Goal: Information Seeking & Learning: Learn about a topic

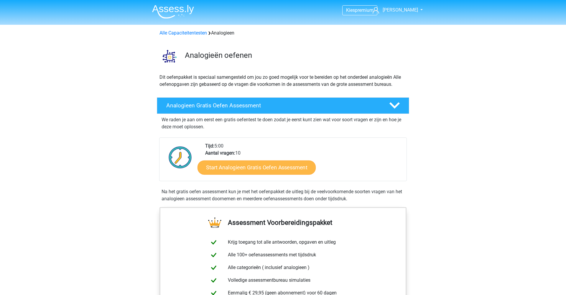
click at [257, 169] on link "Start Analogieen Gratis Oefen Assessment" at bounding box center [257, 167] width 118 height 14
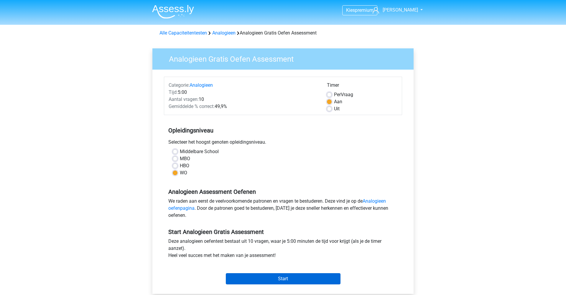
click at [273, 275] on input "Start" at bounding box center [283, 278] width 115 height 11
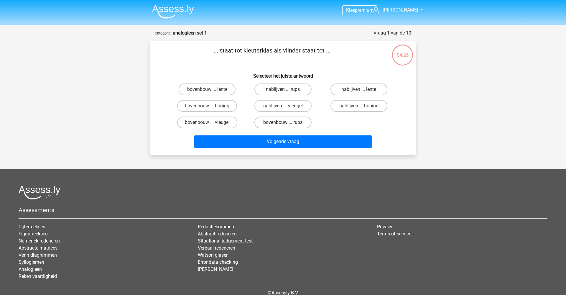
click at [295, 125] on label "bovenbouw ... rups" at bounding box center [282, 122] width 57 height 12
click at [287, 125] on input "bovenbouw ... rups" at bounding box center [285, 124] width 4 height 4
radio input "true"
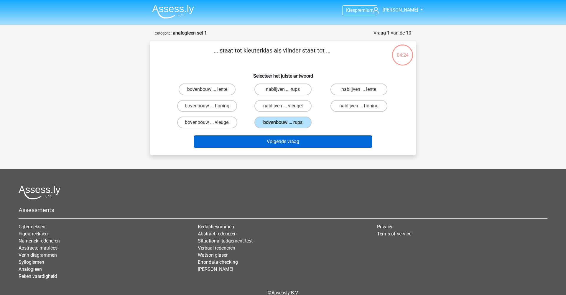
click at [295, 143] on button "Volgende vraag" at bounding box center [283, 141] width 178 height 12
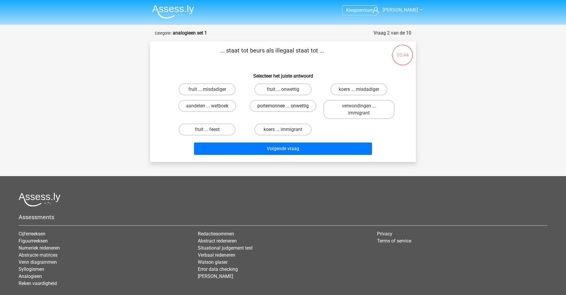
click at [272, 108] on label "portemonnee ... onwettig" at bounding box center [283, 106] width 67 height 12
click at [283, 108] on input "portemonnee ... onwettig" at bounding box center [285, 108] width 4 height 4
radio input "true"
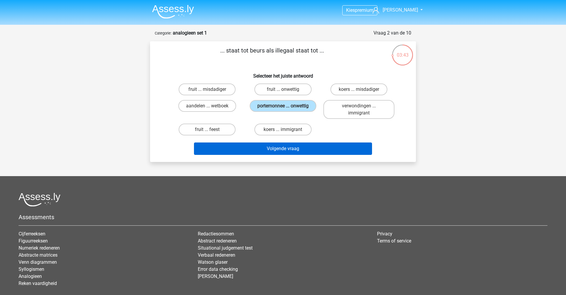
click at [295, 149] on button "Volgende vraag" at bounding box center [283, 148] width 178 height 12
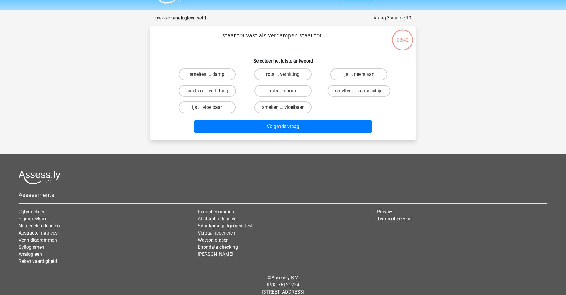
scroll to position [9, 0]
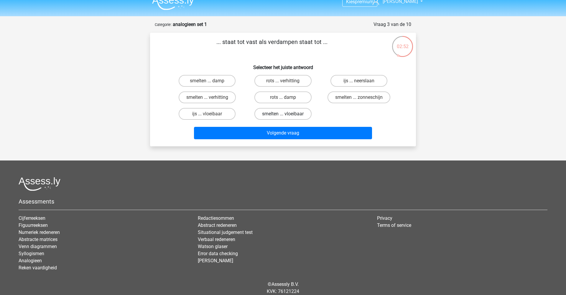
click at [295, 112] on label "smelten ... vloeibaar" at bounding box center [282, 114] width 57 height 12
click at [287, 114] on input "smelten ... vloeibaar" at bounding box center [285, 116] width 4 height 4
radio input "true"
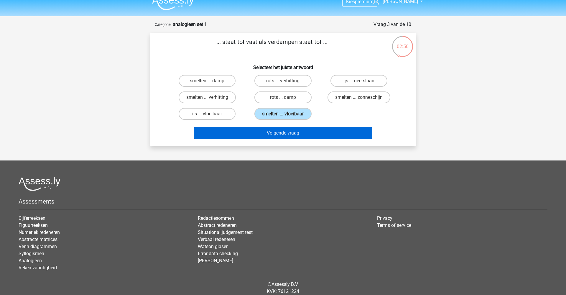
click at [297, 129] on button "Volgende vraag" at bounding box center [283, 133] width 178 height 12
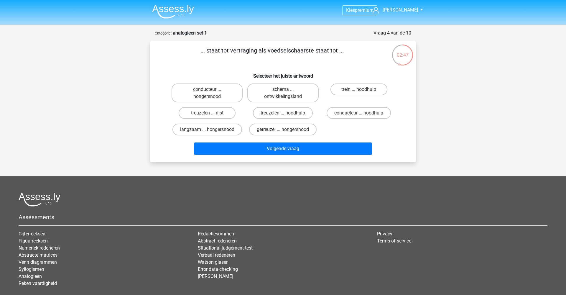
scroll to position [0, 0]
click at [281, 114] on label "treuzelen ... noodhulp" at bounding box center [283, 113] width 60 height 12
click at [283, 114] on input "treuzelen ... noodhulp" at bounding box center [285, 115] width 4 height 4
radio input "true"
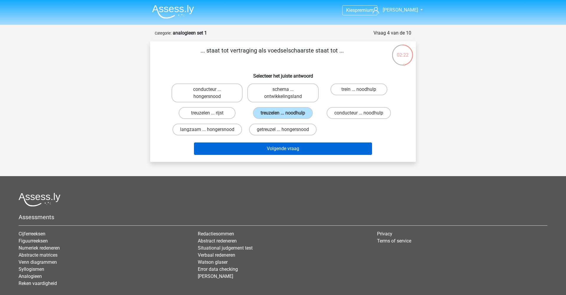
click at [347, 149] on button "Volgende vraag" at bounding box center [283, 148] width 178 height 12
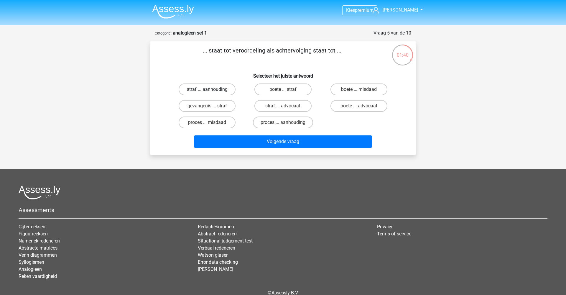
click at [222, 89] on label "straf ... aanhouding" at bounding box center [207, 89] width 57 height 12
click at [211, 89] on input "straf ... aanhouding" at bounding box center [209, 91] width 4 height 4
radio input "true"
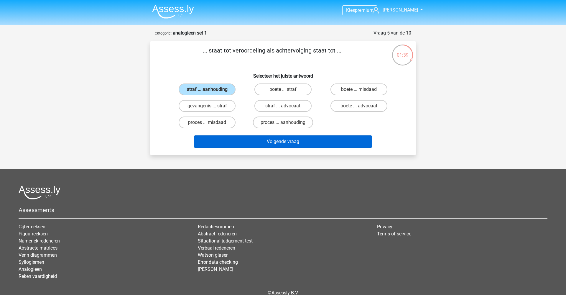
click at [245, 144] on button "Volgende vraag" at bounding box center [283, 141] width 178 height 12
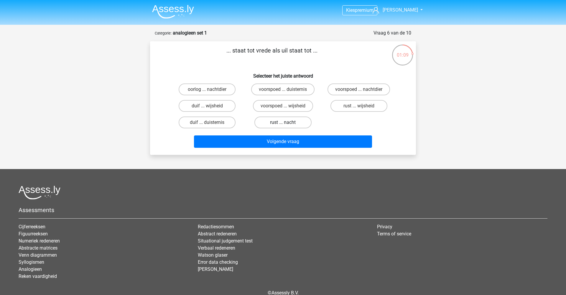
click at [293, 121] on label "rust ... nacht" at bounding box center [282, 122] width 57 height 12
click at [287, 122] on input "rust ... nacht" at bounding box center [285, 124] width 4 height 4
radio input "true"
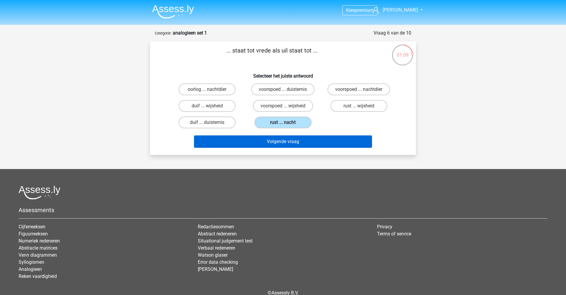
click at [289, 142] on button "Volgende vraag" at bounding box center [283, 141] width 178 height 12
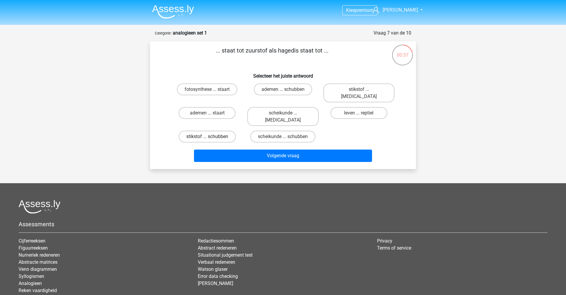
click at [231, 131] on label "stikstof ... schubben" at bounding box center [207, 137] width 57 height 12
click at [211, 137] on input "stikstof ... schubben" at bounding box center [209, 139] width 4 height 4
radio input "true"
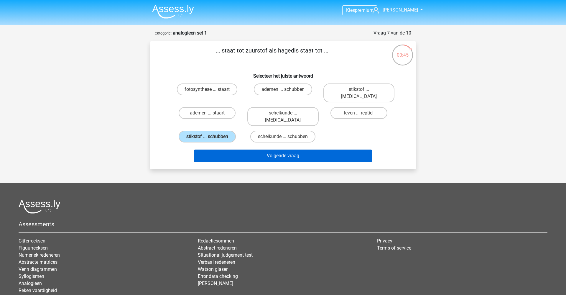
click at [313, 150] on button "Volgende vraag" at bounding box center [283, 156] width 178 height 12
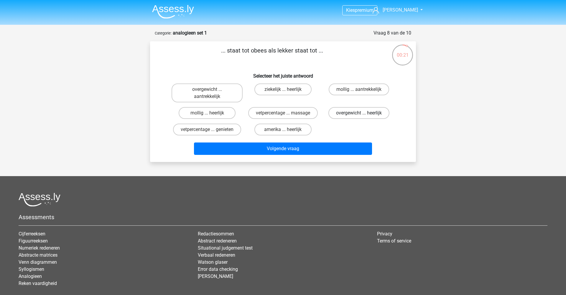
click at [336, 114] on label "overgewicht ... heerlijk" at bounding box center [359, 113] width 61 height 12
click at [359, 114] on input "overgewicht ... heerlijk" at bounding box center [361, 115] width 4 height 4
radio input "true"
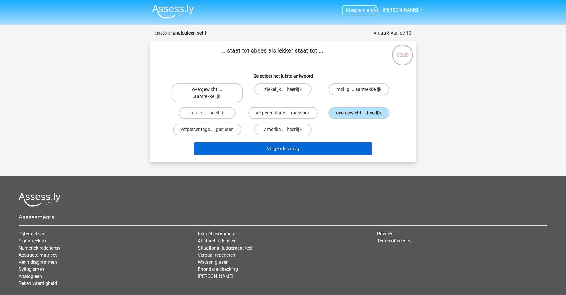
click at [320, 149] on button "Volgende vraag" at bounding box center [283, 148] width 178 height 12
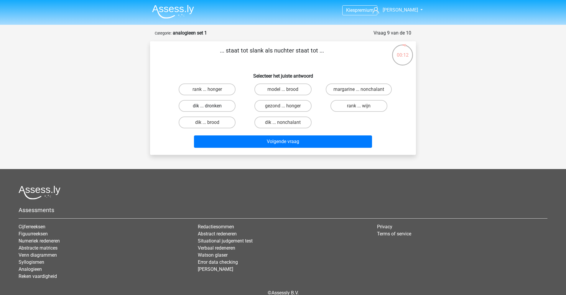
click at [224, 104] on label "dik ... dronken" at bounding box center [207, 106] width 57 height 12
click at [211, 106] on input "dik ... dronken" at bounding box center [209, 108] width 4 height 4
radio input "true"
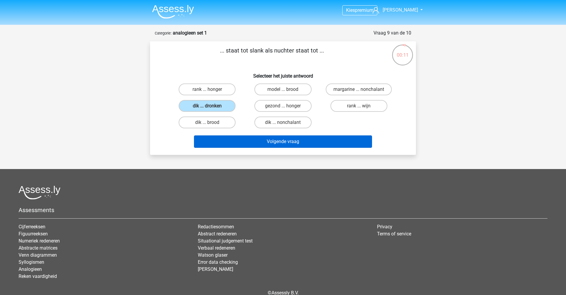
click at [234, 142] on button "Volgende vraag" at bounding box center [283, 141] width 178 height 12
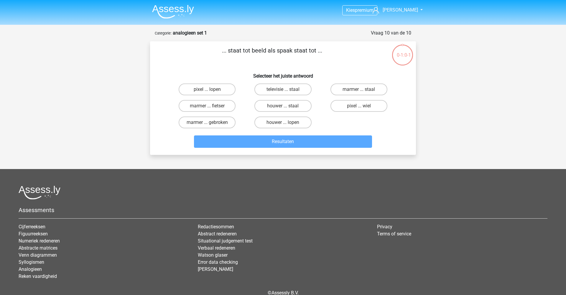
click at [446, 106] on div "Kies premium Tjade Tjade_algra@hotmail.com" at bounding box center [283, 162] width 566 height 325
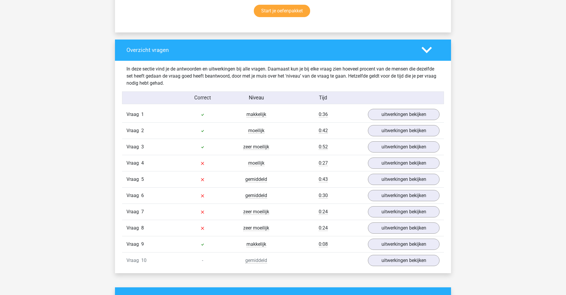
scroll to position [416, 0]
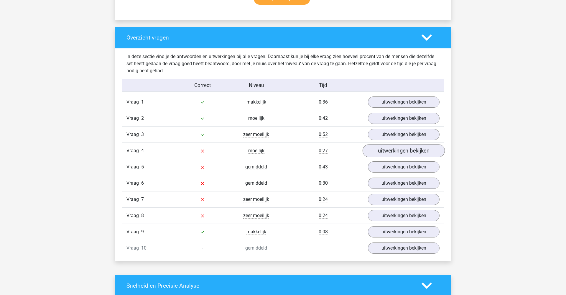
click at [372, 150] on link "uitwerkingen bekijken" at bounding box center [404, 150] width 82 height 13
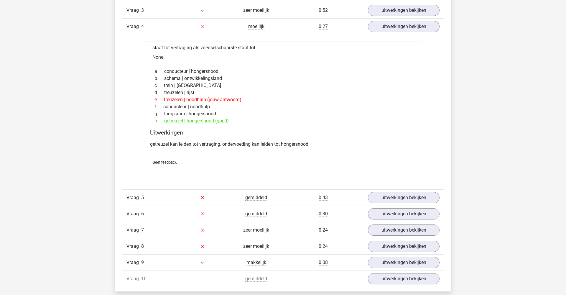
scroll to position [542, 0]
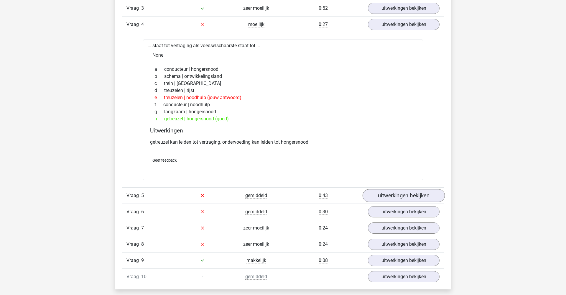
click at [405, 194] on link "uitwerkingen bekijken" at bounding box center [404, 195] width 82 height 13
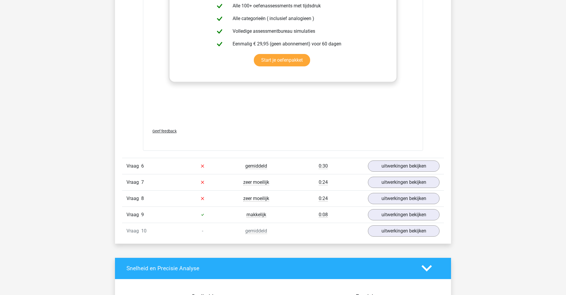
scroll to position [973, 0]
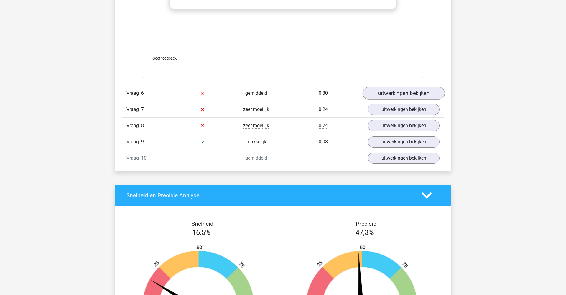
click at [407, 93] on link "uitwerkingen bekijken" at bounding box center [404, 93] width 82 height 13
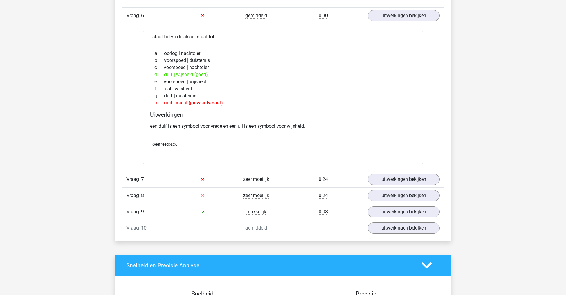
scroll to position [1057, 0]
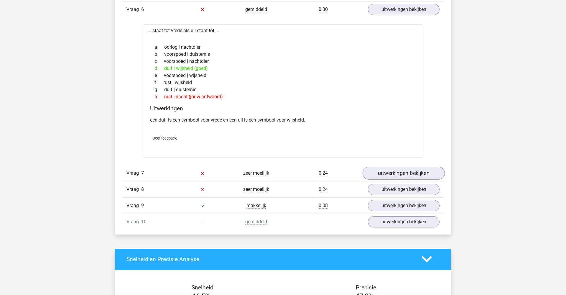
click at [387, 175] on link "uitwerkingen bekijken" at bounding box center [404, 173] width 82 height 13
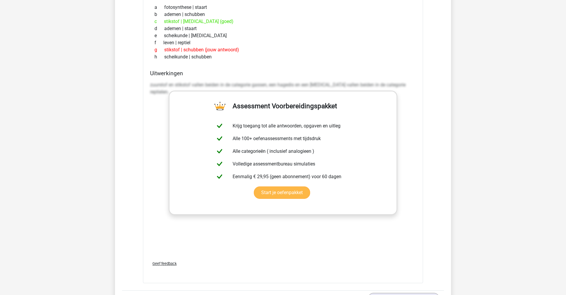
scroll to position [1424, 0]
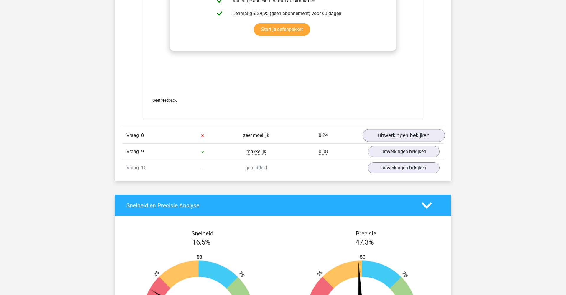
click at [382, 136] on link "uitwerkingen bekijken" at bounding box center [404, 135] width 82 height 13
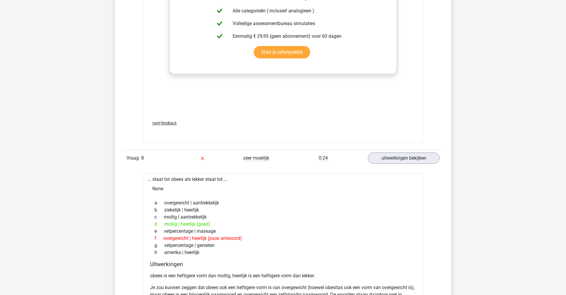
scroll to position [1288, 0]
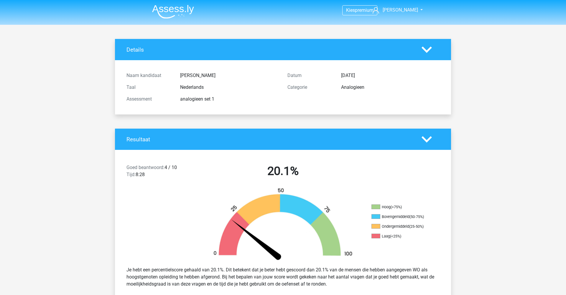
scroll to position [-4, 0]
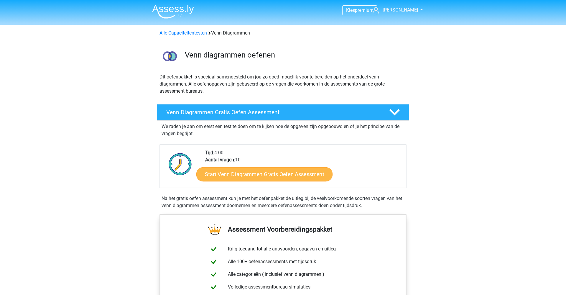
click at [293, 177] on link "Start Venn Diagrammen Gratis Oefen Assessment" at bounding box center [264, 174] width 136 height 14
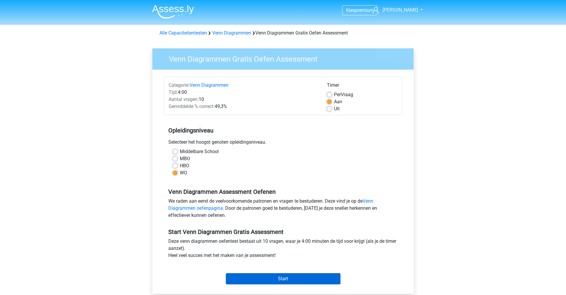
click at [263, 280] on input "Start" at bounding box center [283, 278] width 115 height 11
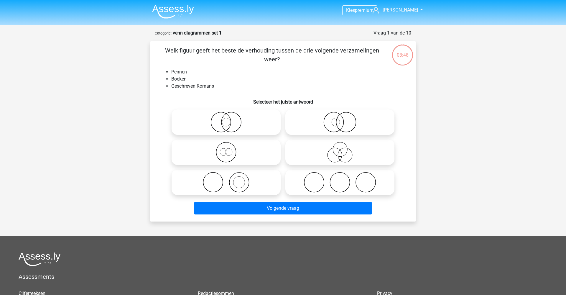
click at [234, 186] on icon at bounding box center [226, 182] width 104 height 21
click at [230, 179] on input "radio" at bounding box center [228, 177] width 4 height 4
radio input "true"
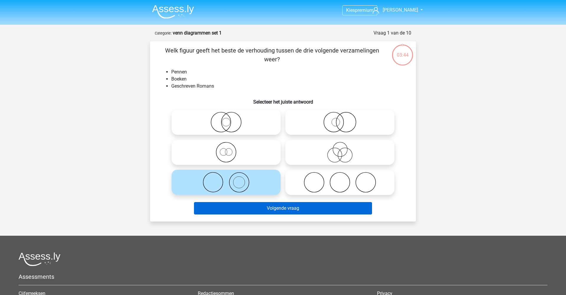
click at [283, 206] on button "Volgende vraag" at bounding box center [283, 208] width 178 height 12
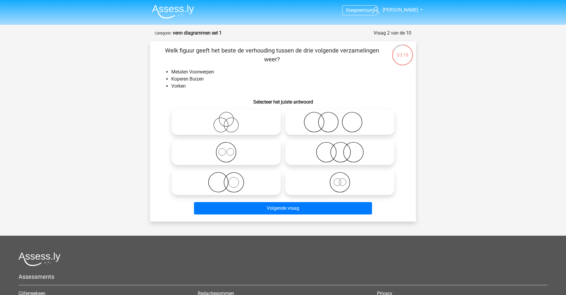
click at [249, 154] on icon at bounding box center [226, 152] width 104 height 21
click at [230, 149] on input "radio" at bounding box center [228, 147] width 4 height 4
radio input "true"
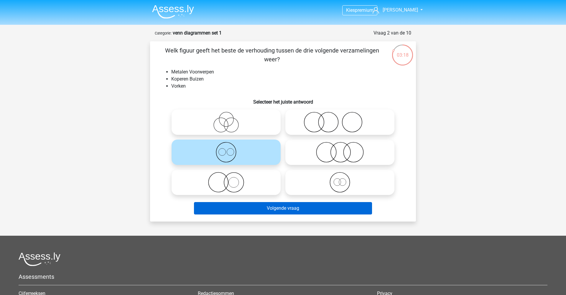
click at [266, 208] on button "Volgende vraag" at bounding box center [283, 208] width 178 height 12
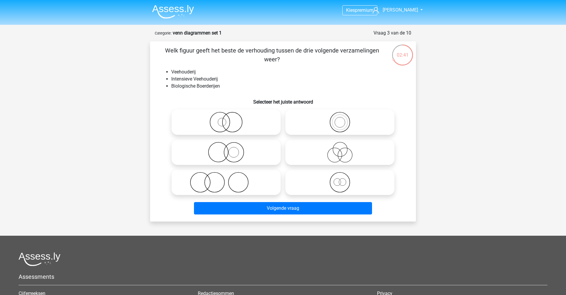
click at [241, 181] on icon at bounding box center [226, 182] width 104 height 21
click at [230, 179] on input "radio" at bounding box center [228, 177] width 4 height 4
radio input "true"
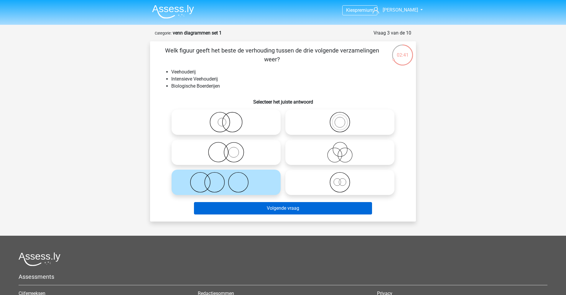
click at [246, 205] on button "Volgende vraag" at bounding box center [283, 208] width 178 height 12
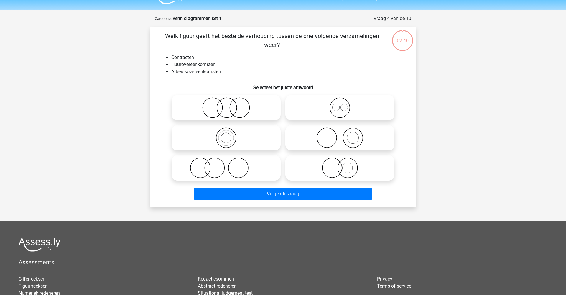
scroll to position [3, 0]
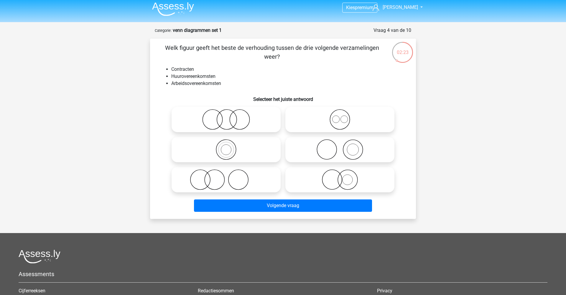
click at [349, 116] on circle at bounding box center [340, 120] width 20 height 20
click at [344, 116] on input "radio" at bounding box center [342, 115] width 4 height 4
radio input "true"
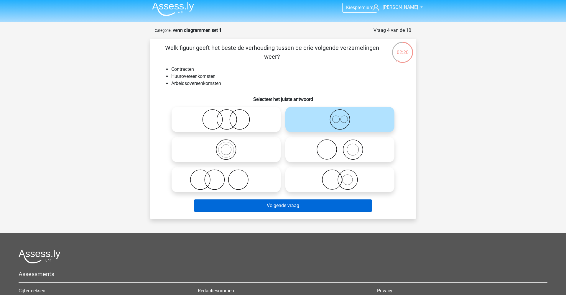
click at [336, 207] on button "Volgende vraag" at bounding box center [283, 205] width 178 height 12
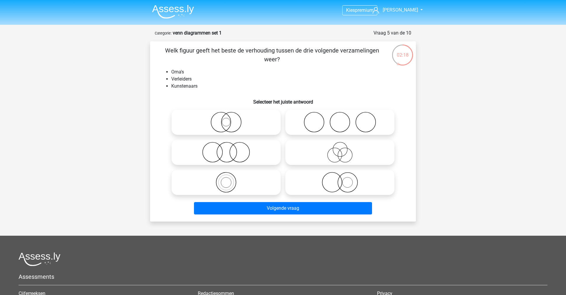
scroll to position [0, 0]
click at [340, 152] on icon at bounding box center [340, 152] width 104 height 21
click at [340, 149] on input "radio" at bounding box center [342, 147] width 4 height 4
radio input "true"
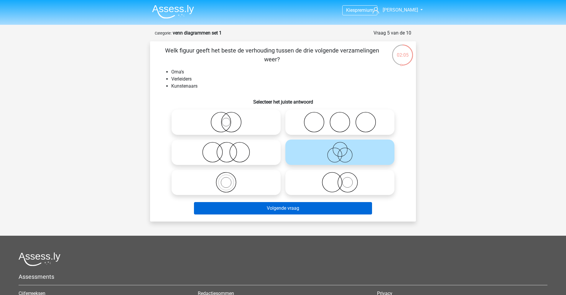
click at [317, 207] on button "Volgende vraag" at bounding box center [283, 208] width 178 height 12
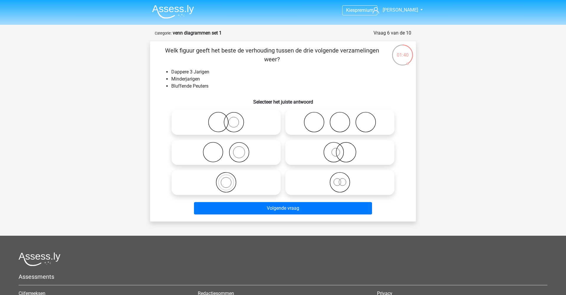
click at [331, 187] on icon at bounding box center [340, 182] width 104 height 21
click at [340, 179] on input "radio" at bounding box center [342, 177] width 4 height 4
radio input "true"
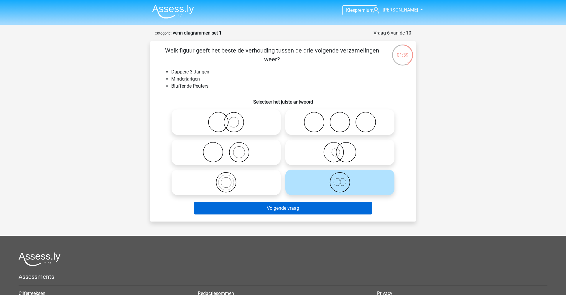
click at [332, 210] on button "Volgende vraag" at bounding box center [283, 208] width 178 height 12
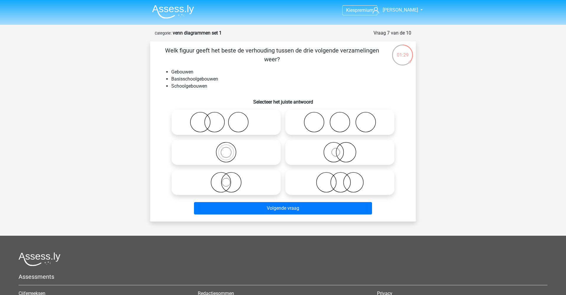
click at [238, 146] on icon at bounding box center [226, 152] width 104 height 21
click at [230, 146] on input "radio" at bounding box center [228, 147] width 4 height 4
radio input "true"
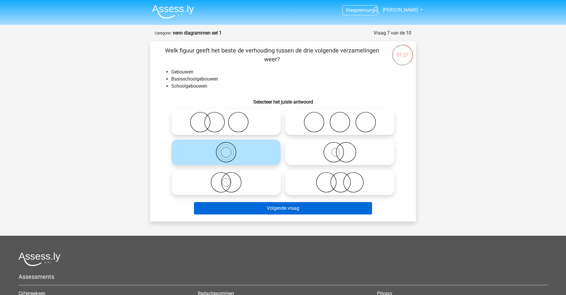
click at [261, 209] on button "Volgende vraag" at bounding box center [283, 208] width 178 height 12
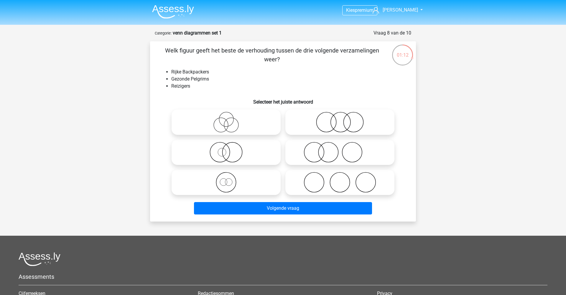
click at [262, 182] on icon at bounding box center [226, 182] width 104 height 21
click at [230, 179] on input "radio" at bounding box center [228, 177] width 4 height 4
radio input "true"
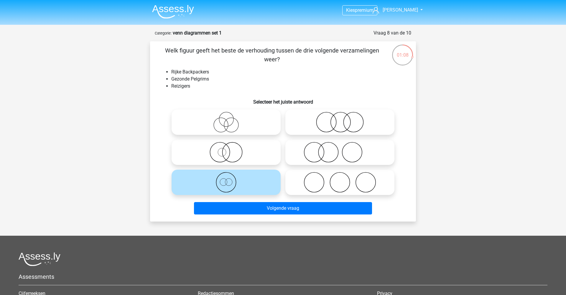
click at [324, 121] on icon at bounding box center [340, 122] width 104 height 21
click at [340, 119] on input "radio" at bounding box center [342, 117] width 4 height 4
radio input "true"
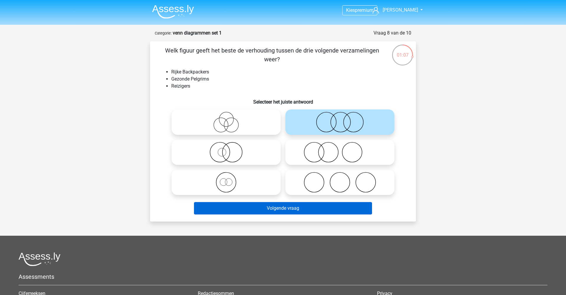
click at [313, 207] on button "Volgende vraag" at bounding box center [283, 208] width 178 height 12
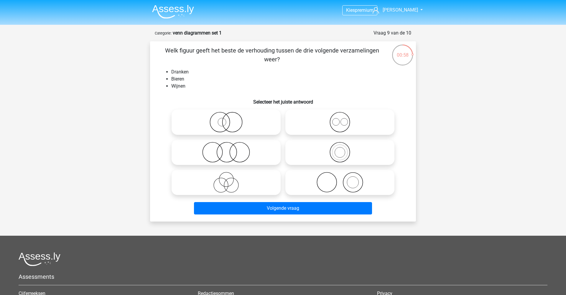
click at [330, 124] on icon at bounding box center [340, 122] width 104 height 21
click at [340, 119] on input "radio" at bounding box center [342, 117] width 4 height 4
radio input "true"
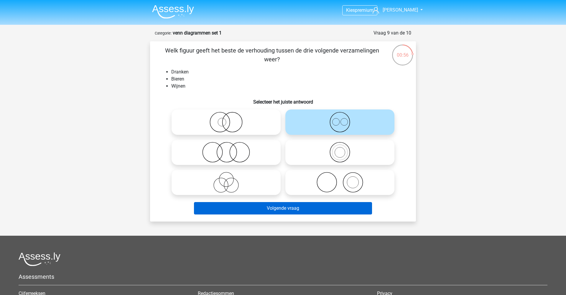
click at [302, 209] on button "Volgende vraag" at bounding box center [283, 208] width 178 height 12
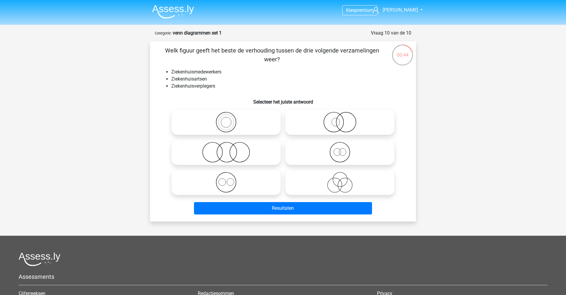
click at [254, 186] on icon at bounding box center [226, 182] width 104 height 21
click at [230, 179] on input "radio" at bounding box center [228, 177] width 4 height 4
radio input "true"
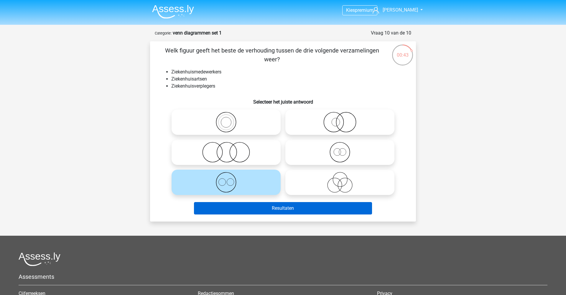
click at [252, 207] on button "Resultaten" at bounding box center [283, 208] width 178 height 12
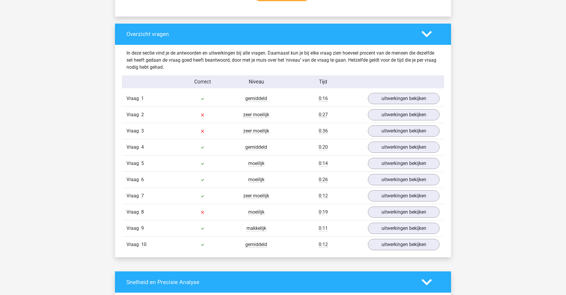
scroll to position [441, 0]
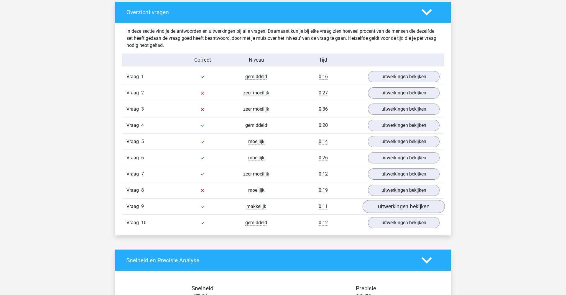
click at [389, 208] on link "uitwerkingen bekijken" at bounding box center [404, 206] width 82 height 13
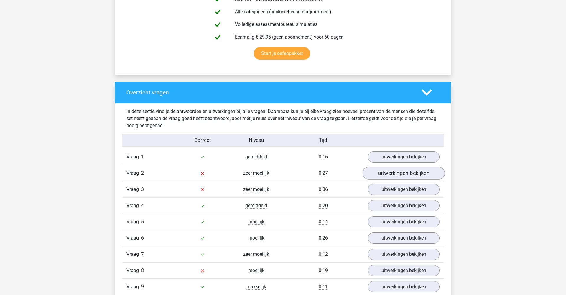
scroll to position [386, 0]
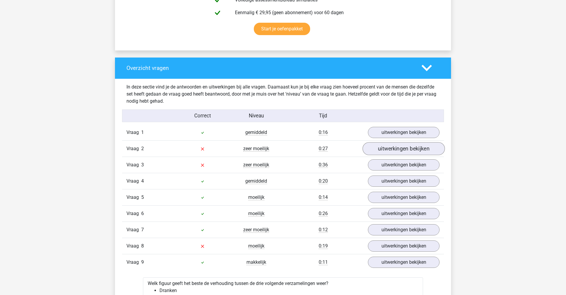
click at [421, 147] on link "uitwerkingen bekijken" at bounding box center [404, 148] width 82 height 13
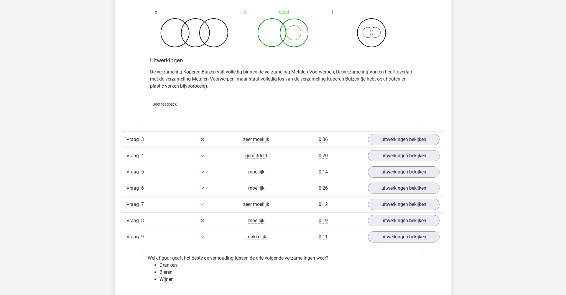
scroll to position [651, 0]
click at [380, 139] on link "uitwerkingen bekijken" at bounding box center [404, 139] width 82 height 13
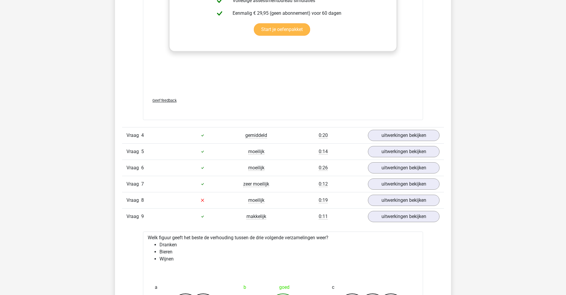
scroll to position [1071, 0]
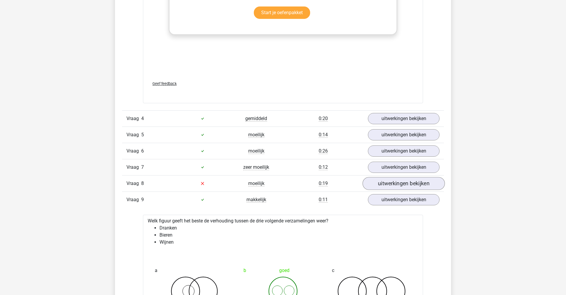
click at [394, 183] on link "uitwerkingen bekijken" at bounding box center [404, 183] width 82 height 13
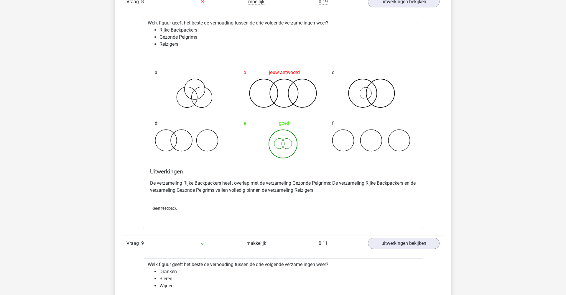
scroll to position [1254, 0]
